Goal: Use online tool/utility: Use online tool/utility

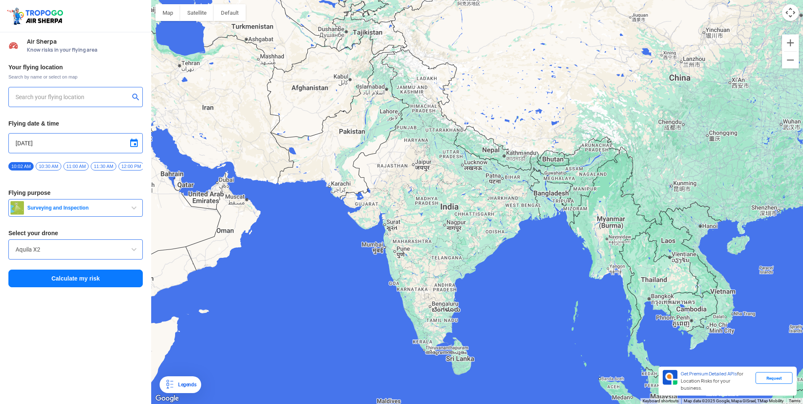
type input "[STREET_ADDRESS]"
click at [139, 95] on img at bounding box center [136, 96] width 8 height 8
click at [98, 93] on input "text" at bounding box center [73, 97] width 114 height 10
type input "[GEOGRAPHIC_DATA][PERSON_NAME], [GEOGRAPHIC_DATA], [GEOGRAPHIC_DATA], [GEOGRAPH…"
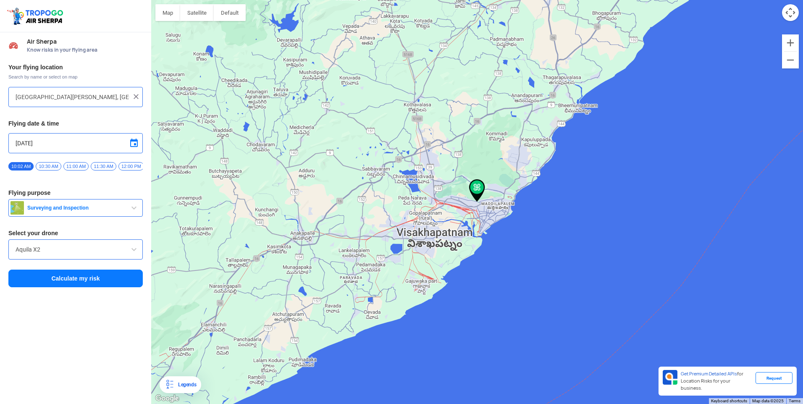
click at [113, 211] on span "Surveying and Inspection" at bounding box center [76, 208] width 105 height 7
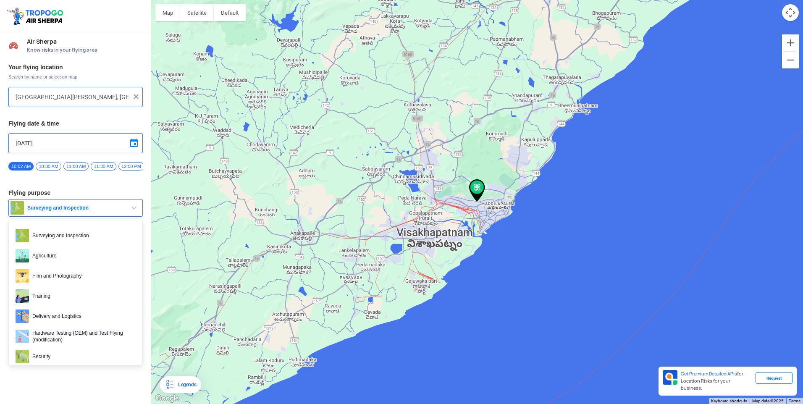
click at [113, 206] on button "Surveying and Inspection" at bounding box center [75, 208] width 134 height 18
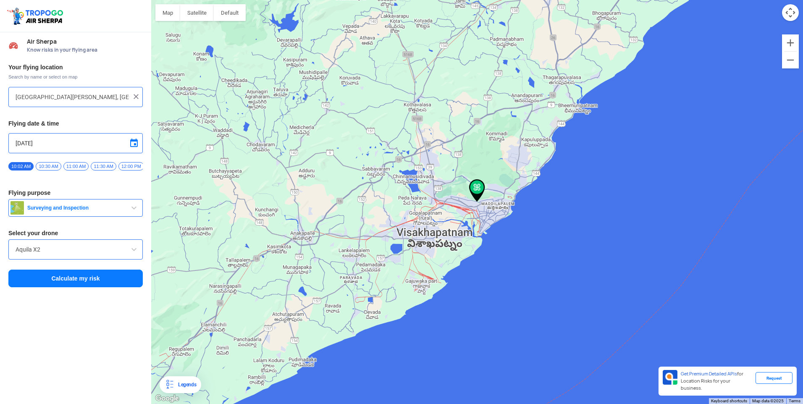
click at [92, 282] on button "Calculate my risk" at bounding box center [75, 279] width 134 height 18
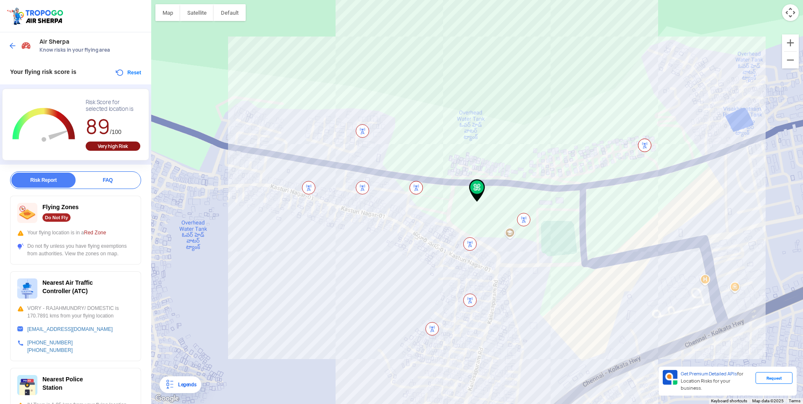
click at [63, 179] on div "Risk Report" at bounding box center [43, 180] width 64 height 15
click at [107, 146] on div "Very high Risk" at bounding box center [113, 146] width 55 height 9
click at [10, 40] on div at bounding box center [20, 45] width 25 height 15
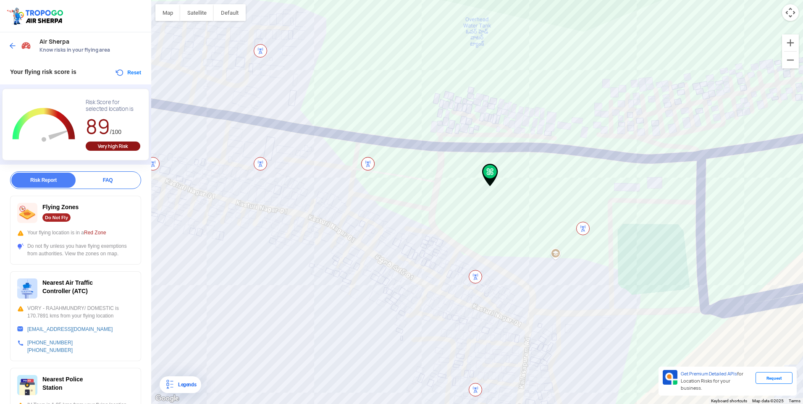
click at [490, 171] on img at bounding box center [490, 175] width 16 height 23
click at [773, 382] on div "Request" at bounding box center [774, 378] width 37 height 12
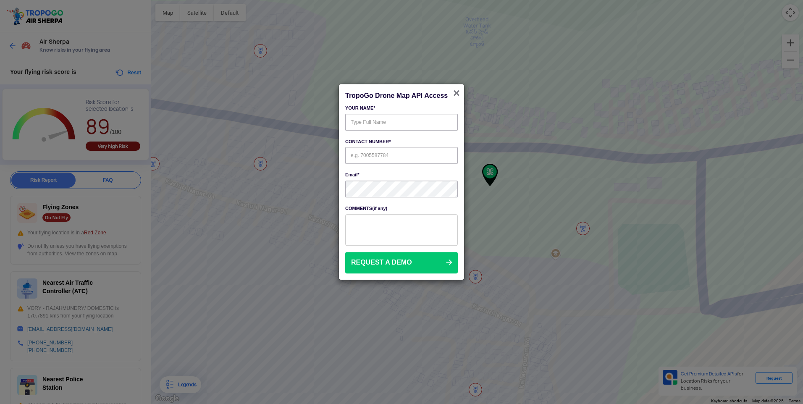
click at [458, 95] on span "×" at bounding box center [456, 93] width 7 height 13
